Goal: Task Accomplishment & Management: Complete application form

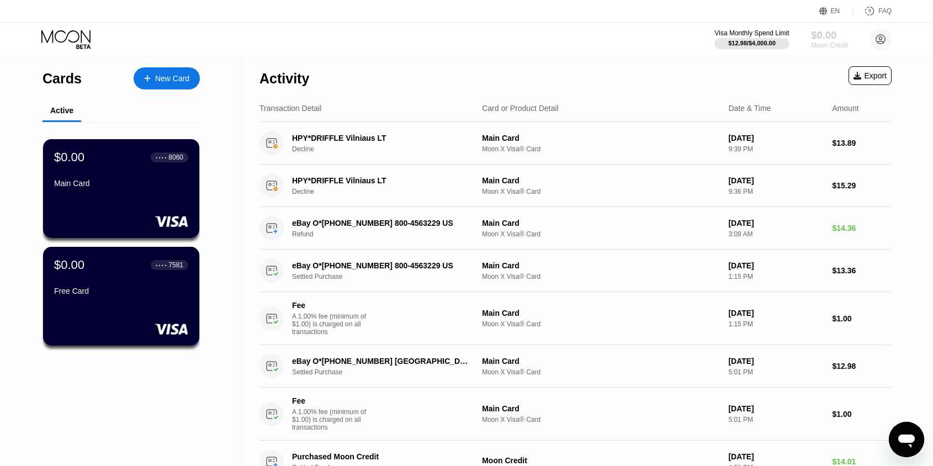
click at [811, 41] on div "Moon Credit" at bounding box center [829, 45] width 37 height 8
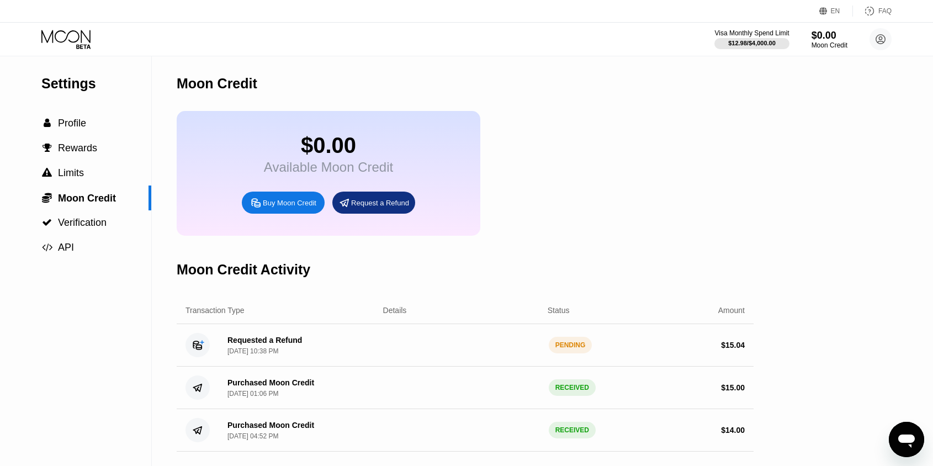
click at [264, 342] on div "Requested a Refund" at bounding box center [264, 340] width 75 height 9
click at [375, 201] on div "Request a Refund" at bounding box center [380, 202] width 58 height 9
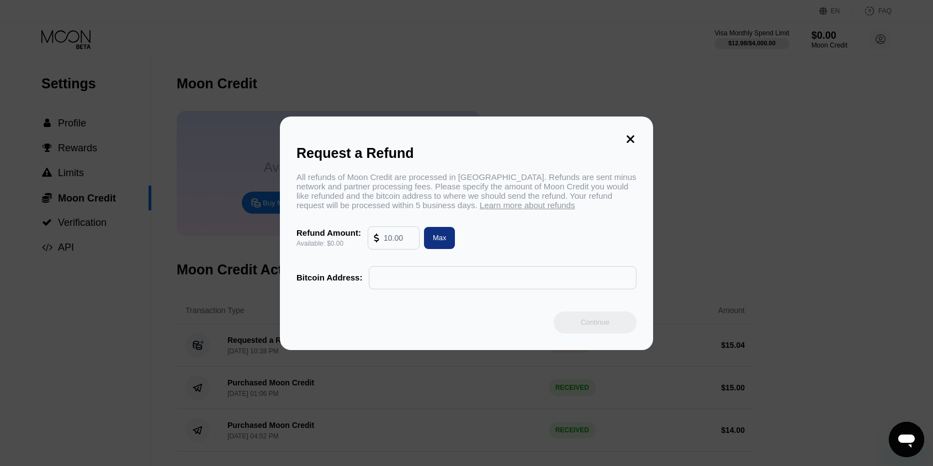
click at [559, 209] on span "Learn more about refunds" at bounding box center [527, 204] width 95 height 9
click at [445, 238] on div "Max" at bounding box center [440, 237] width 14 height 9
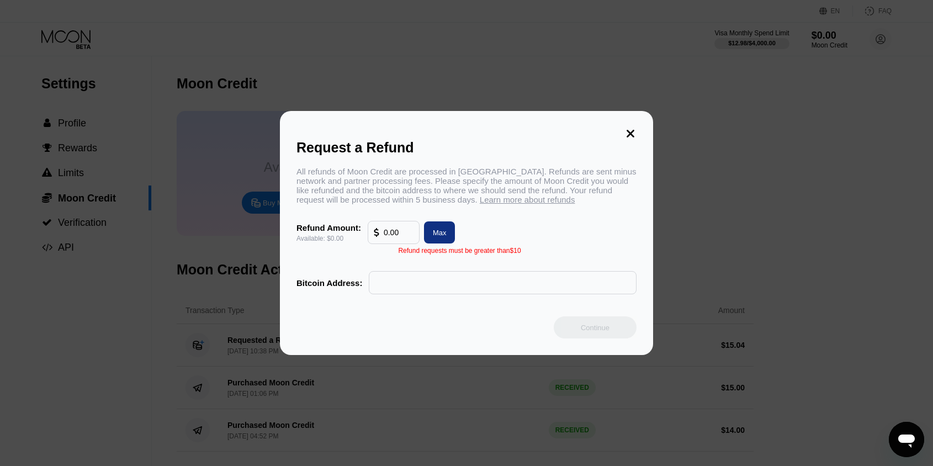
click at [405, 235] on input "0.00" at bounding box center [399, 232] width 30 height 22
click at [404, 233] on input "0.00" at bounding box center [399, 232] width 30 height 22
click at [403, 232] on input "0.00" at bounding box center [399, 232] width 30 height 22
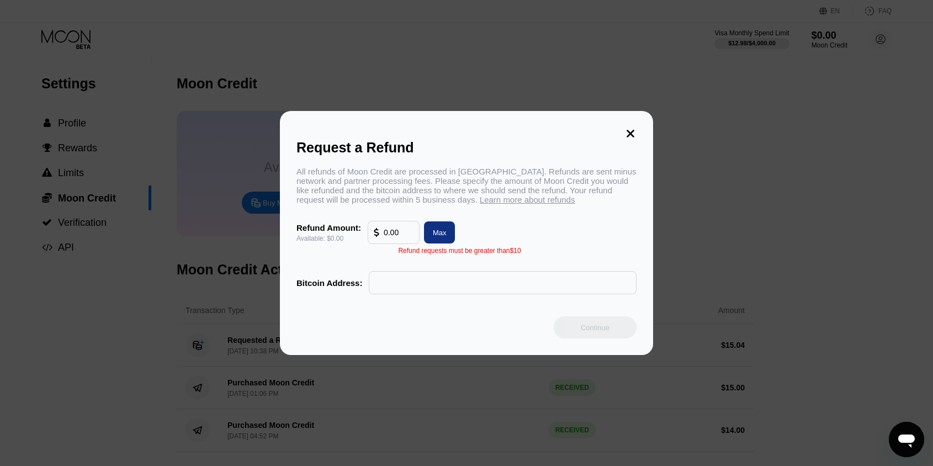
click at [403, 232] on input "0.00" at bounding box center [399, 232] width 30 height 22
type input "0.00"
click at [403, 232] on input "0.00" at bounding box center [399, 232] width 30 height 22
click at [625, 125] on div "Request a Refund All refunds of Moon Credit are processed in Bitcoin. Refunds a…" at bounding box center [466, 233] width 373 height 244
click at [642, 125] on div "Request a Refund All refunds of Moon Credit are processed in Bitcoin. Refunds a…" at bounding box center [466, 233] width 373 height 244
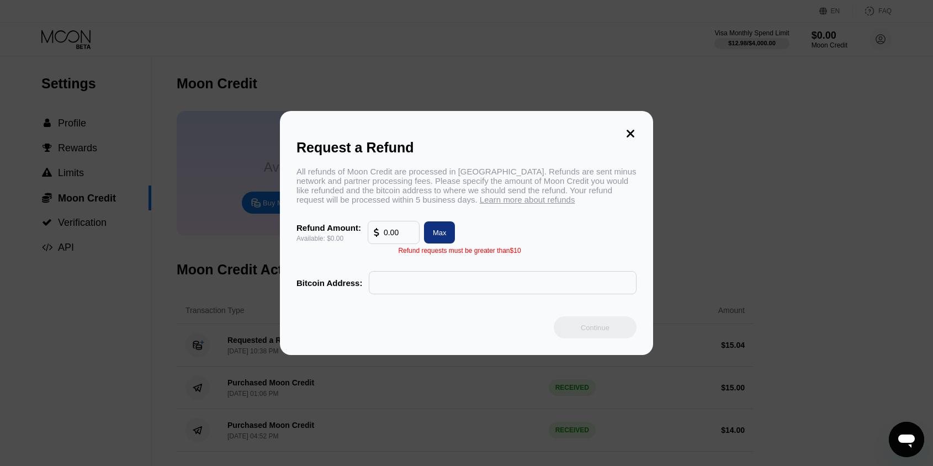
click at [641, 125] on div "Request a Refund All refunds of Moon Credit are processed in Bitcoin. Refunds a…" at bounding box center [466, 233] width 373 height 244
click at [633, 128] on icon at bounding box center [630, 134] width 12 height 12
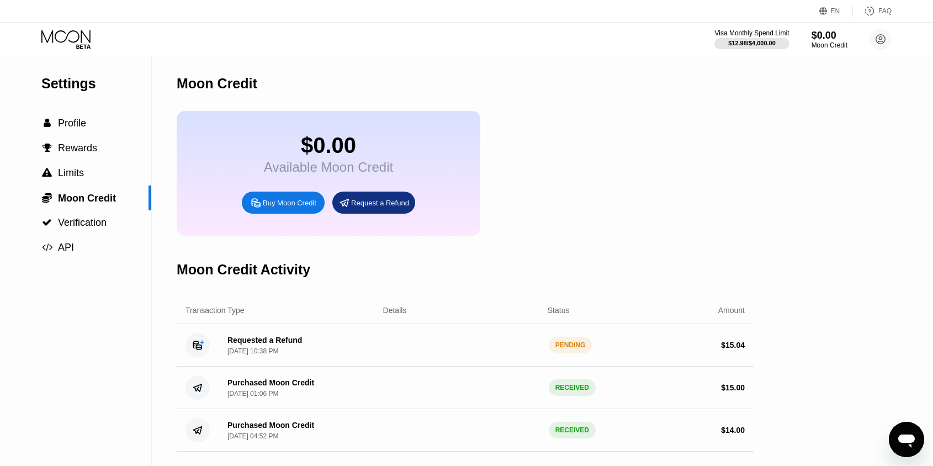
click at [383, 192] on div "$0.00 Available Moon Credit Buy Moon Credit Request a Refund" at bounding box center [329, 173] width 304 height 125
click at [385, 197] on div "Request a Refund" at bounding box center [373, 203] width 83 height 22
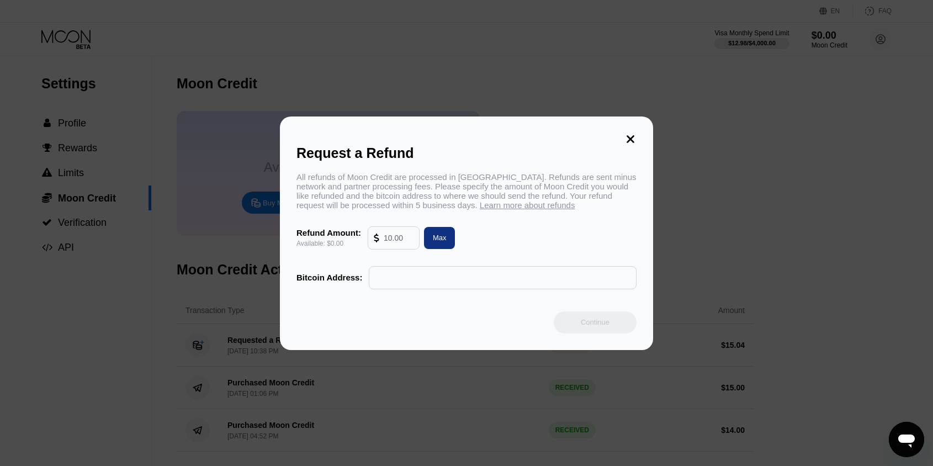
click at [420, 287] on input "text" at bounding box center [503, 278] width 256 height 22
click at [453, 279] on input "text" at bounding box center [503, 278] width 256 height 22
click at [548, 277] on input "ddddddd" at bounding box center [503, 278] width 256 height 22
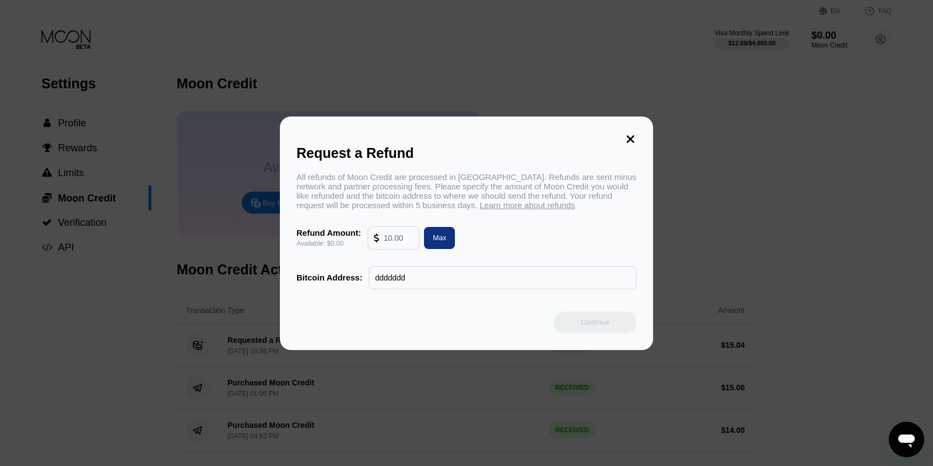
paste input "bc1q6rndwattp3p5884n3qhqxw3tfxpeakxc2whdfv"
type input "bc1q6rndwattp3p5884n3qhqxw3tfxpeakxc2whdfv"
click at [556, 232] on div "Refund Amount: Available: $0.00 Max" at bounding box center [466, 237] width 340 height 23
click at [631, 138] on icon at bounding box center [630, 139] width 8 height 8
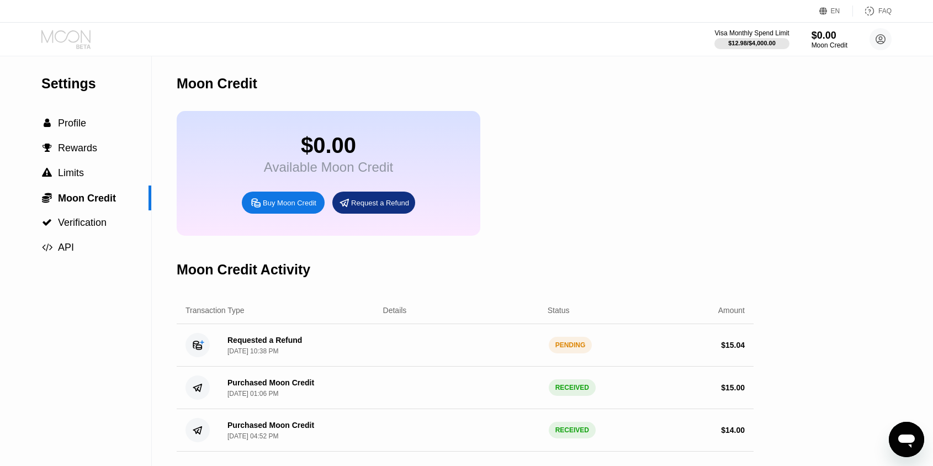
click at [76, 42] on icon at bounding box center [66, 39] width 51 height 19
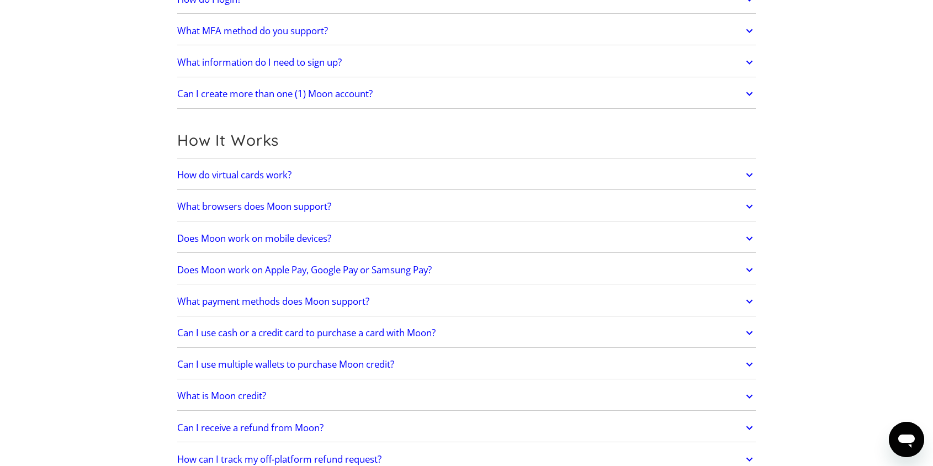
scroll to position [449, 0]
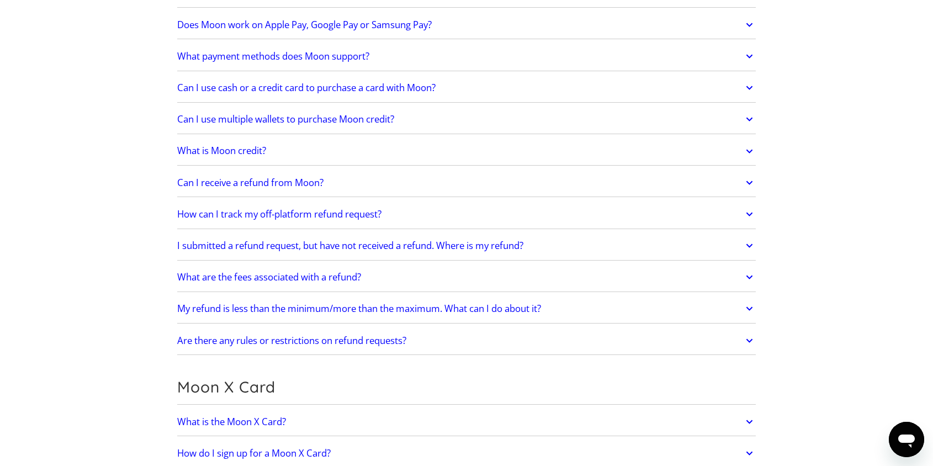
click at [252, 182] on h2 "Can I receive a refund from Moon?" at bounding box center [250, 182] width 146 height 11
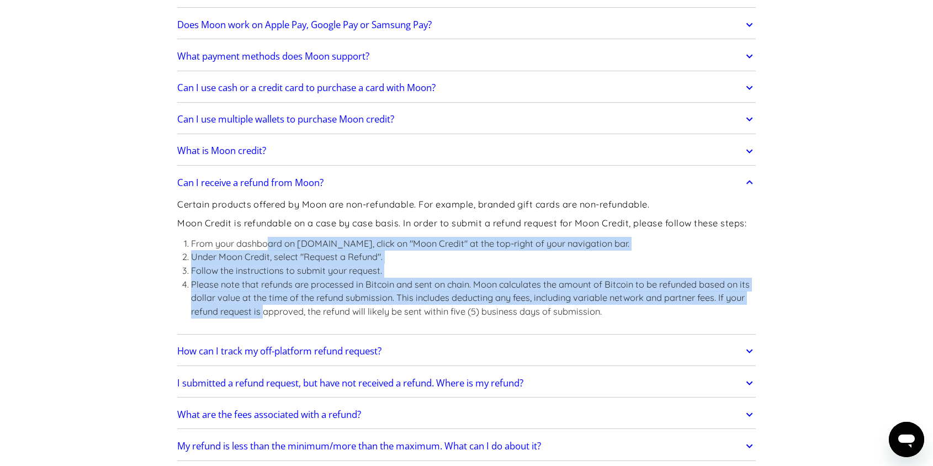
drag, startPoint x: 266, startPoint y: 247, endPoint x: 261, endPoint y: 309, distance: 62.1
click at [261, 309] on ol "From your dashboard on paywithmoon.com, click on "Moon Credit" at the top-right…" at bounding box center [466, 277] width 578 height 81
click at [261, 309] on li "Please note that refunds are processed in Bitcoin and sent on chain. Moon calcu…" at bounding box center [473, 298] width 565 height 41
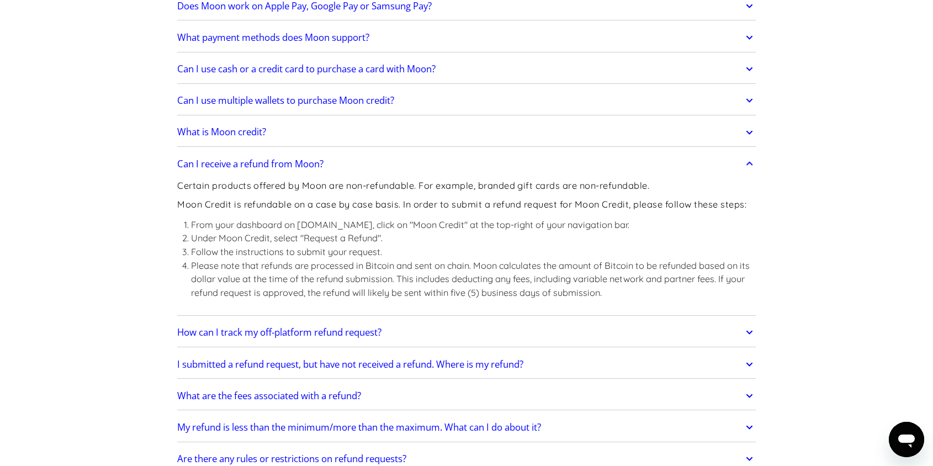
scroll to position [470, 0]
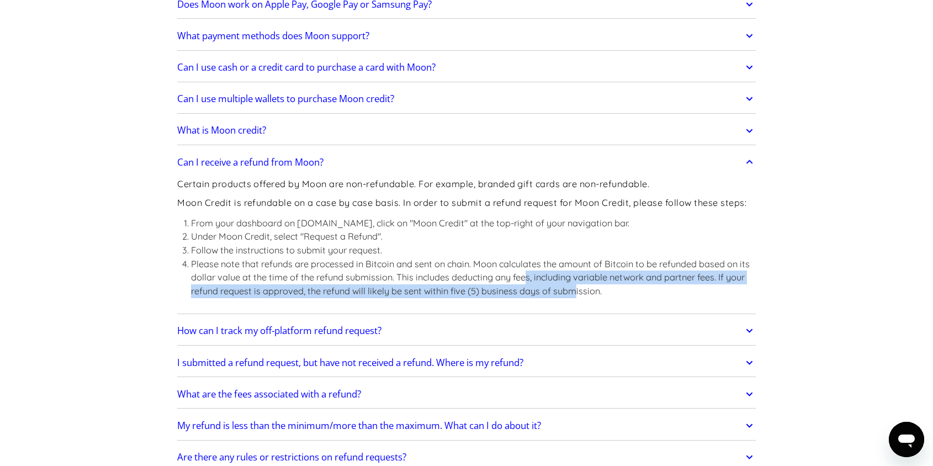
drag, startPoint x: 528, startPoint y: 275, endPoint x: 582, endPoint y: 285, distance: 54.9
click at [582, 288] on li "Please note that refunds are processed in Bitcoin and sent on chain. Moon calcu…" at bounding box center [473, 277] width 565 height 41
click at [582, 285] on li "Please note that refunds are processed in Bitcoin and sent on chain. Moon calcu…" at bounding box center [473, 277] width 565 height 41
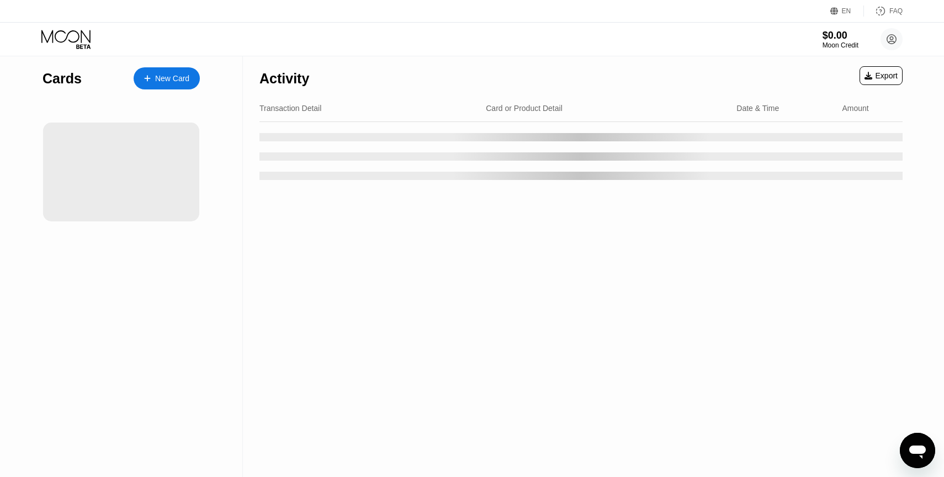
click at [833, 38] on div "$0.00" at bounding box center [840, 36] width 36 height 12
